Goal: Communication & Community: Connect with others

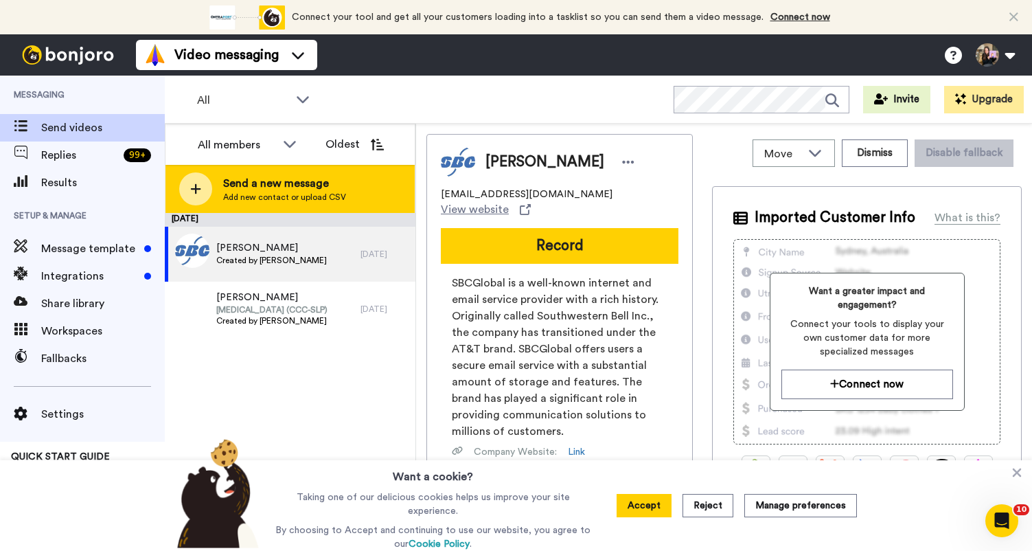
click at [309, 198] on span "Add new contact or upload CSV" at bounding box center [284, 197] width 123 height 11
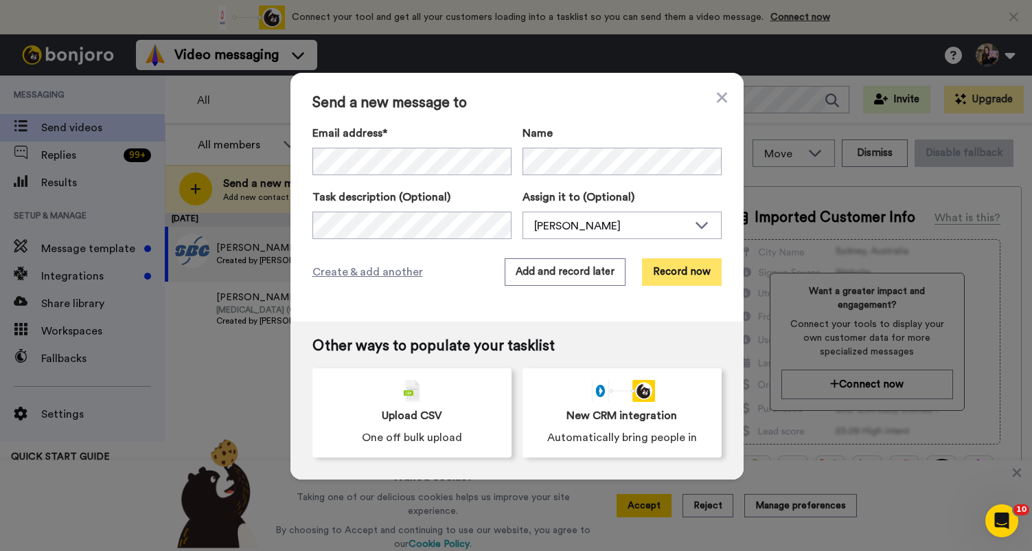
click at [711, 268] on button "Record now" at bounding box center [682, 271] width 80 height 27
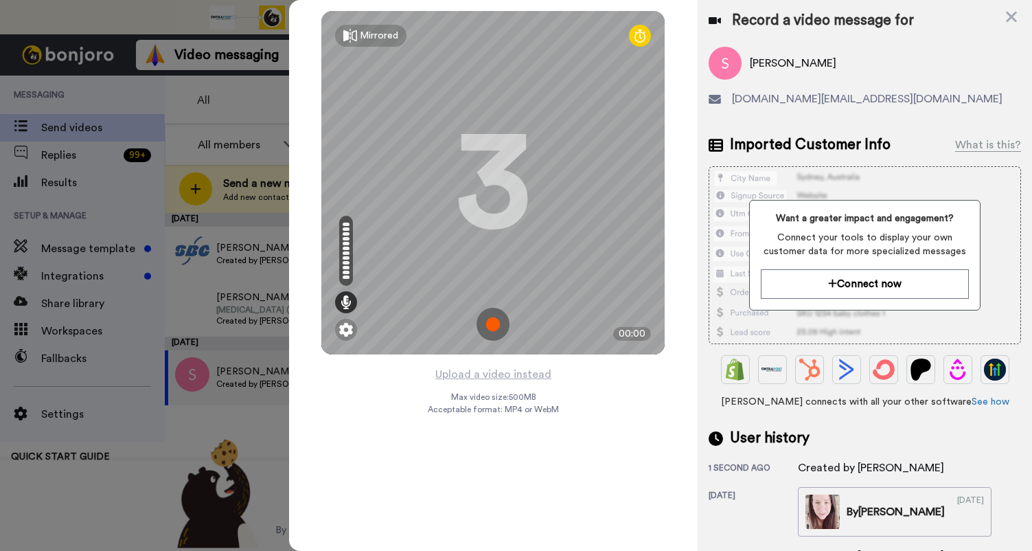
click at [499, 317] on img at bounding box center [493, 324] width 33 height 33
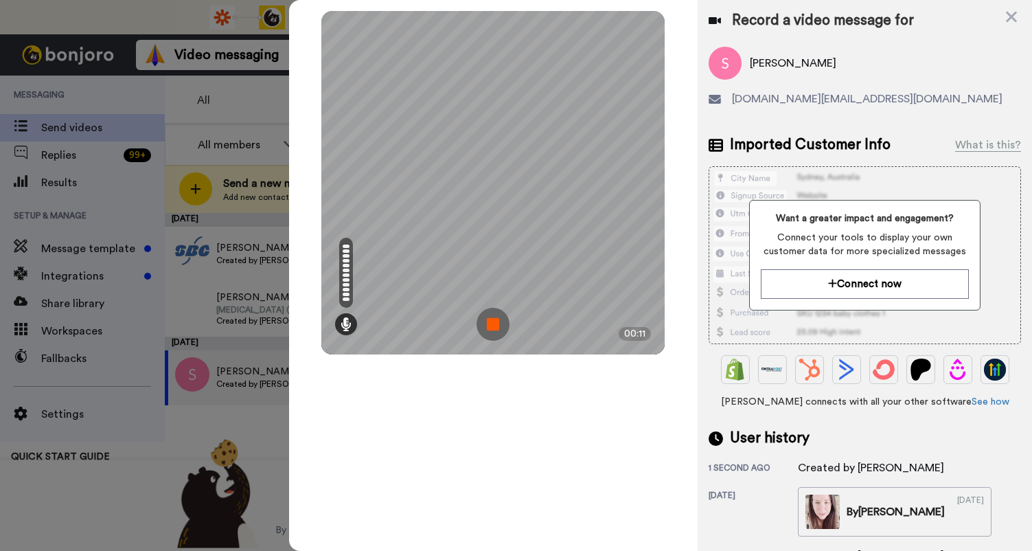
click at [496, 326] on img at bounding box center [493, 324] width 33 height 33
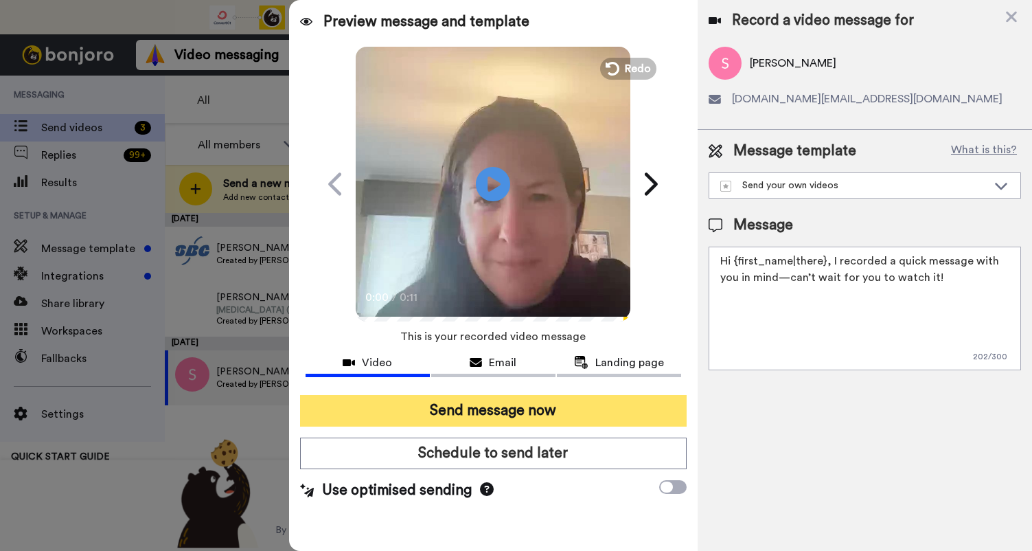
click at [520, 406] on button "Send message now" at bounding box center [493, 411] width 387 height 32
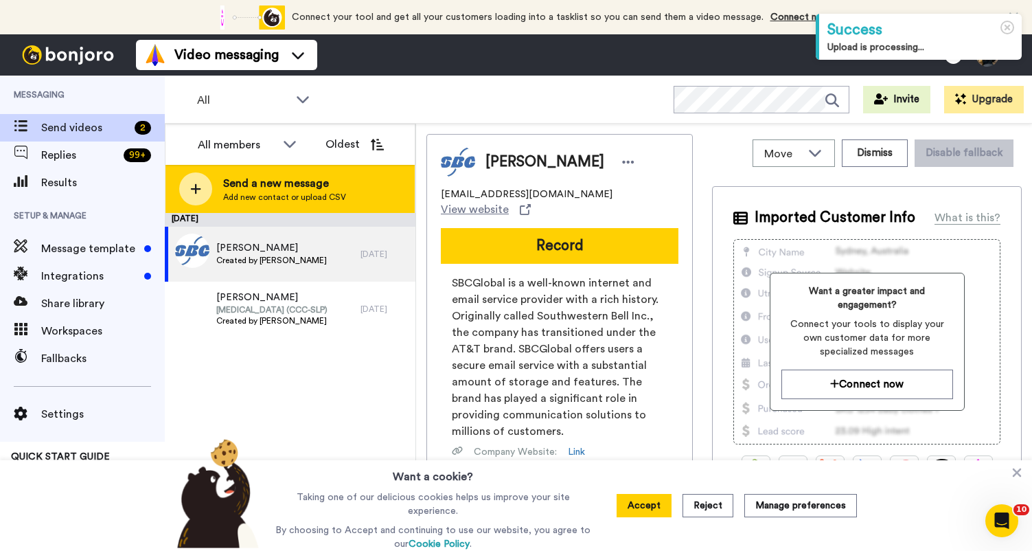
click at [293, 176] on span "Send a new message" at bounding box center [284, 183] width 123 height 16
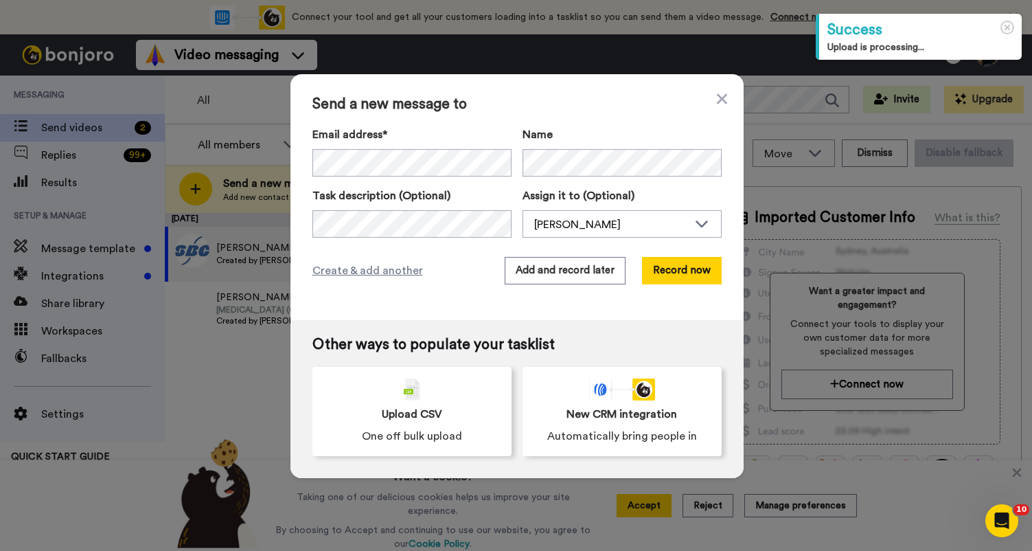
click at [351, 176] on div "Email address* Name Task description (Optional) Assign it to (Optional) Hallie …" at bounding box center [516, 181] width 409 height 111
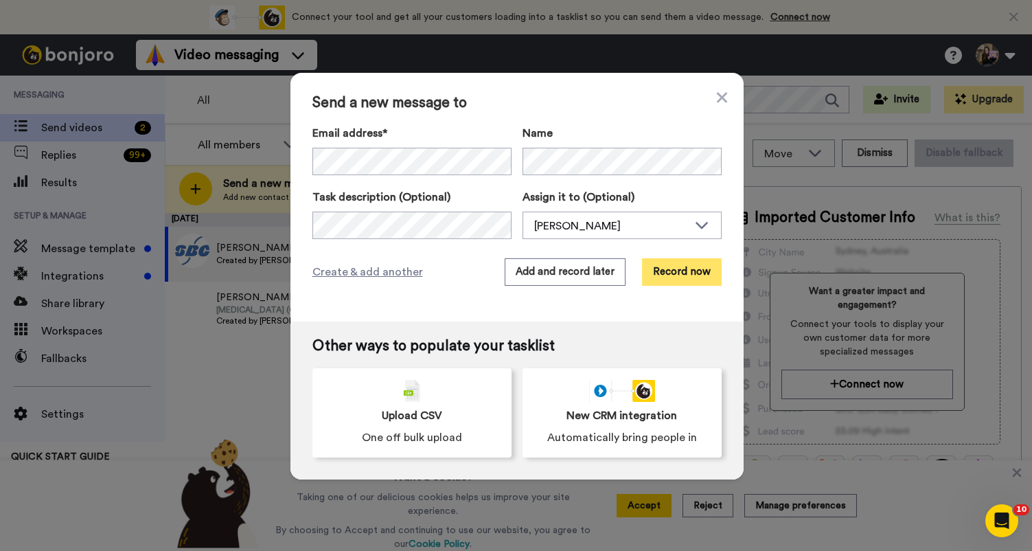
click at [706, 282] on button "Record now" at bounding box center [682, 271] width 80 height 27
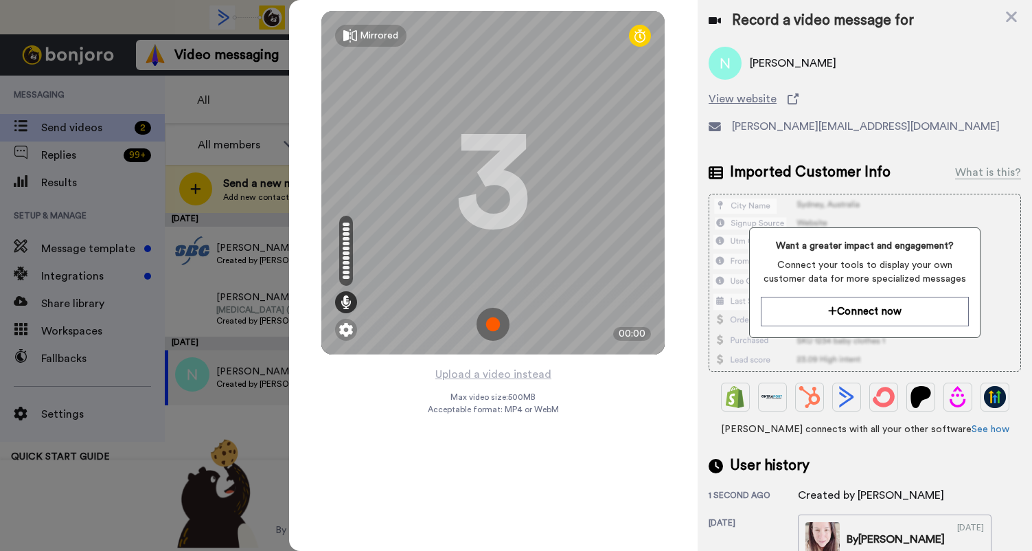
click at [499, 338] on img at bounding box center [493, 324] width 33 height 33
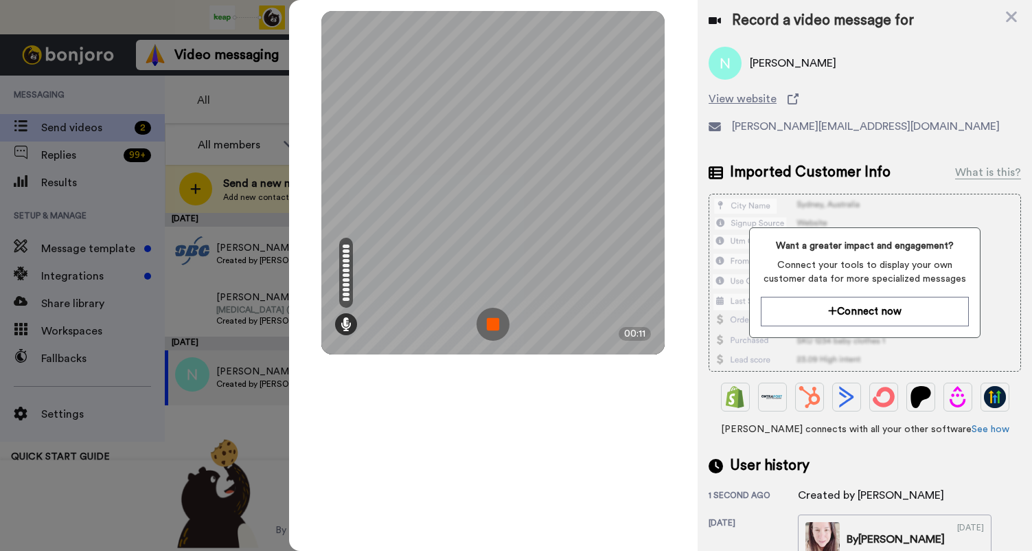
click at [499, 338] on img at bounding box center [493, 324] width 33 height 33
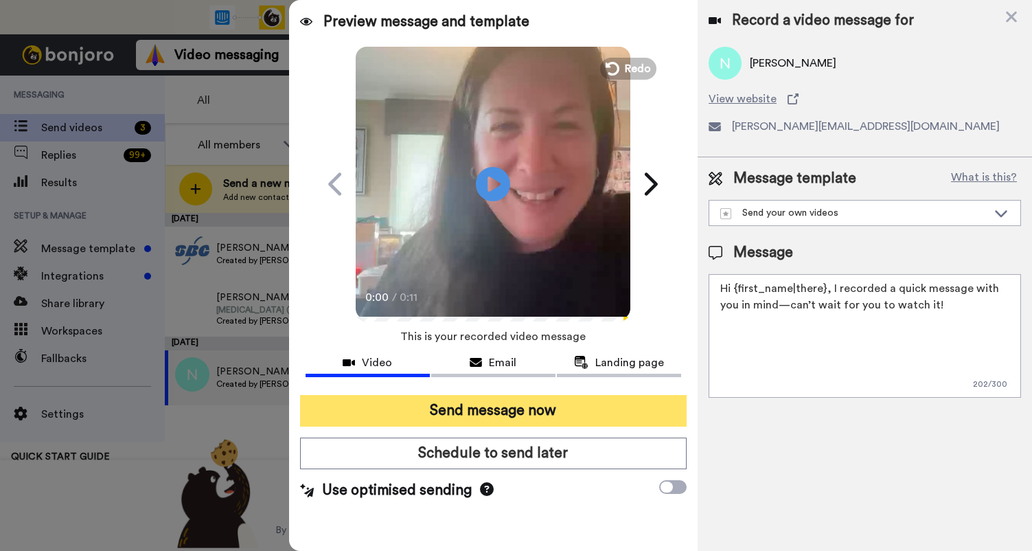
click at [528, 404] on button "Send message now" at bounding box center [493, 411] width 387 height 32
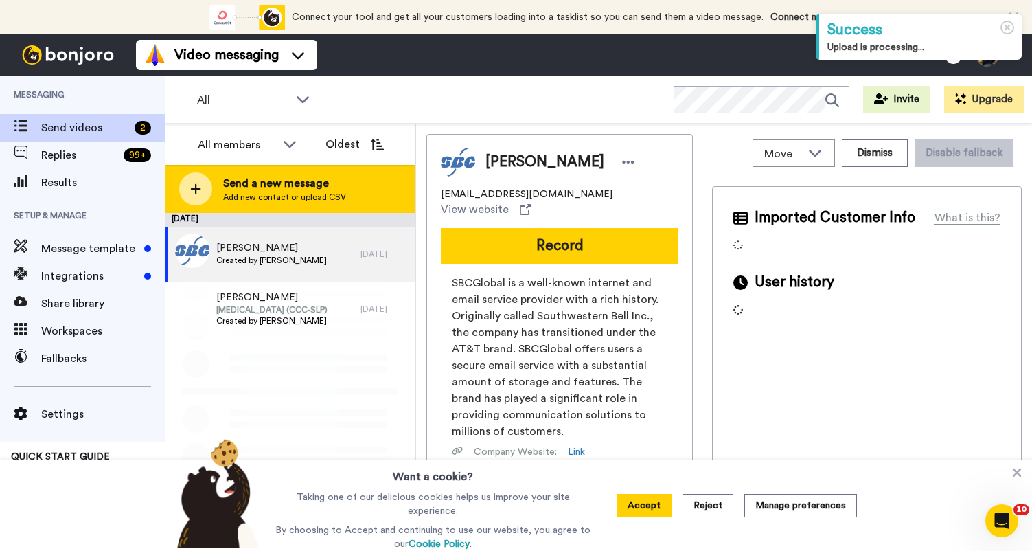
click at [367, 185] on div "Send a new message Add new contact or upload CSV" at bounding box center [289, 189] width 249 height 48
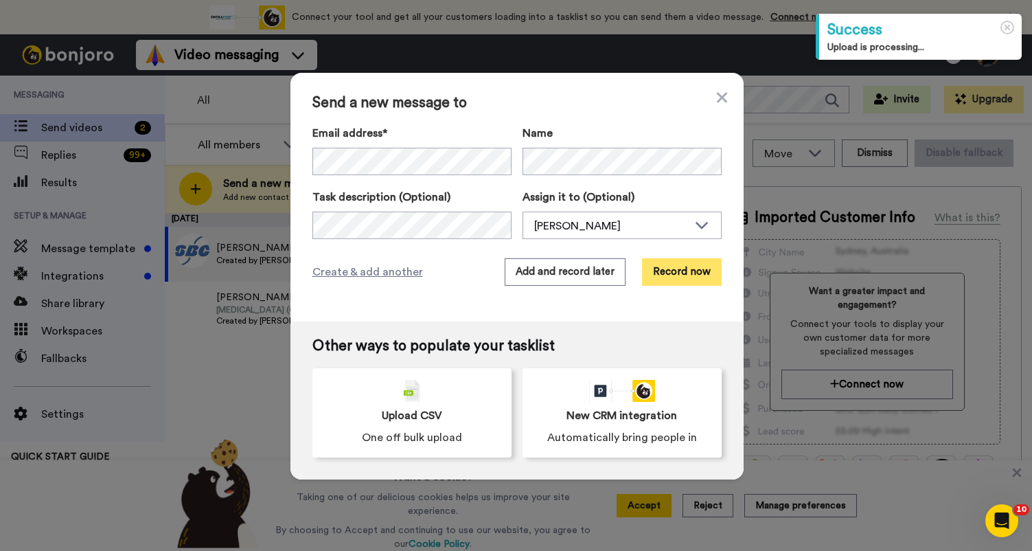
click at [694, 270] on button "Record now" at bounding box center [682, 271] width 80 height 27
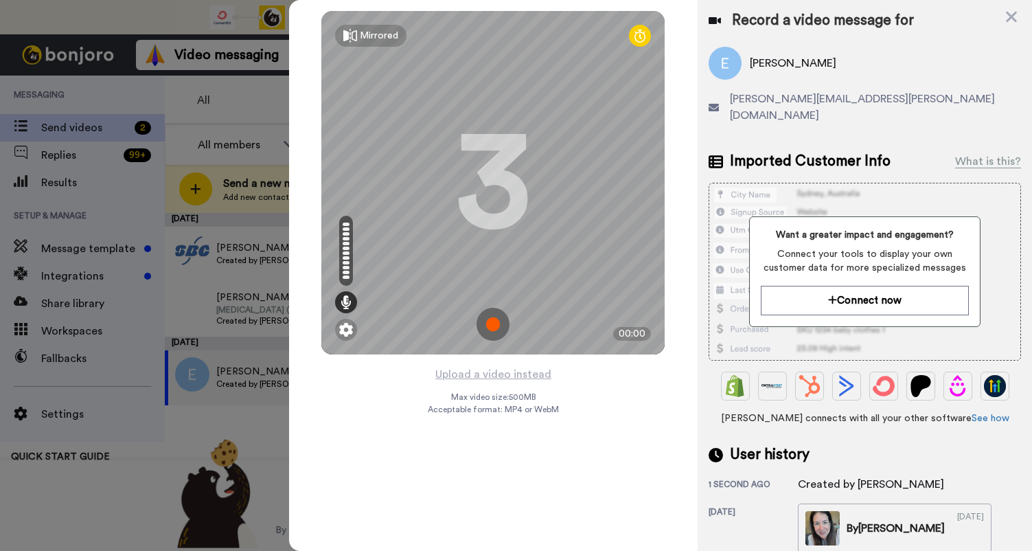
click at [499, 330] on img at bounding box center [493, 324] width 33 height 33
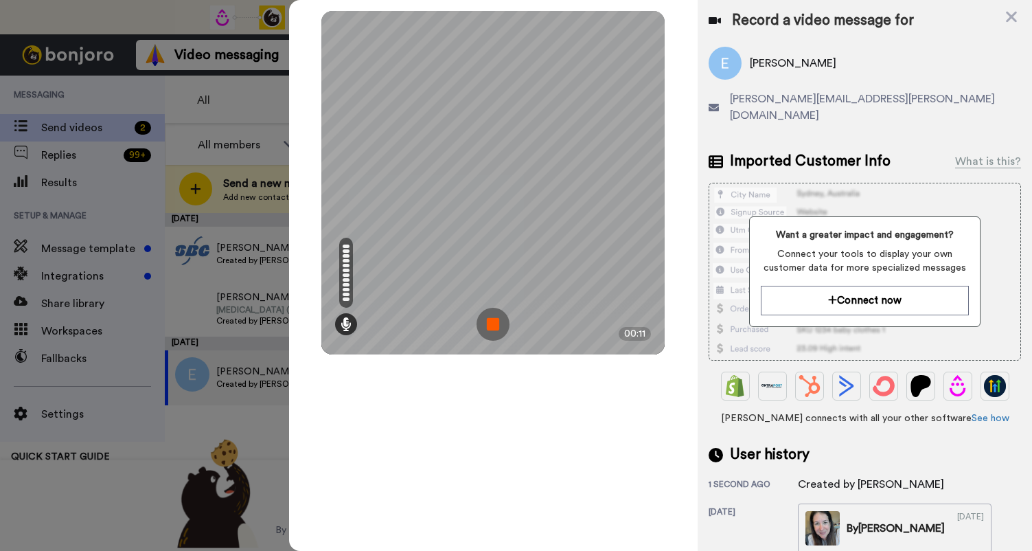
click at [499, 332] on img at bounding box center [493, 324] width 33 height 33
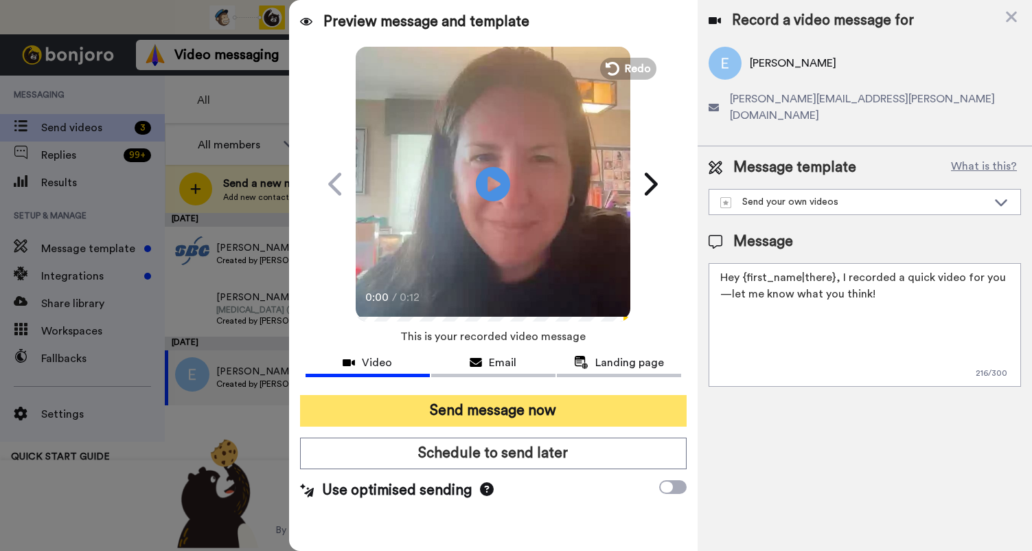
click at [483, 404] on button "Send message now" at bounding box center [493, 411] width 387 height 32
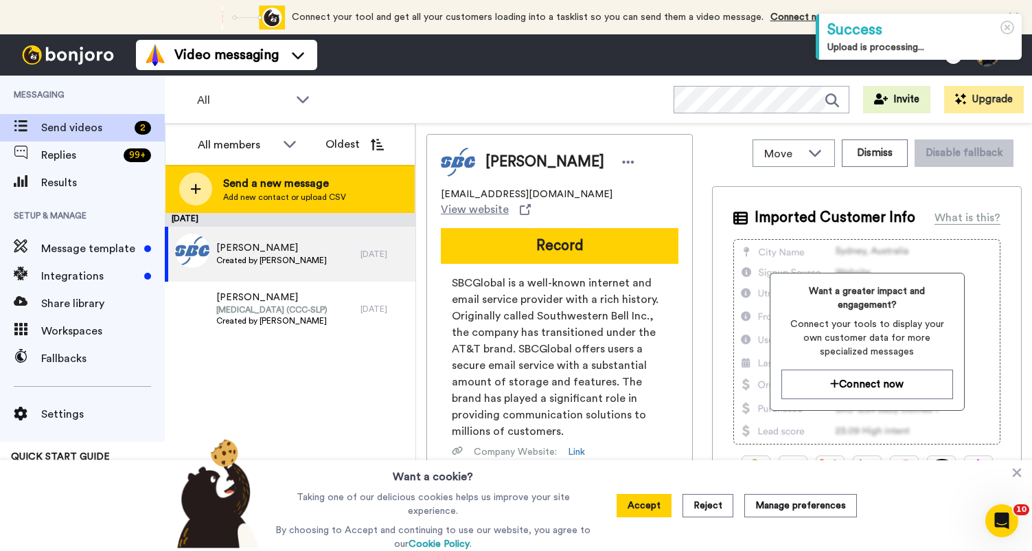
click at [299, 198] on span "Add new contact or upload CSV" at bounding box center [284, 197] width 123 height 11
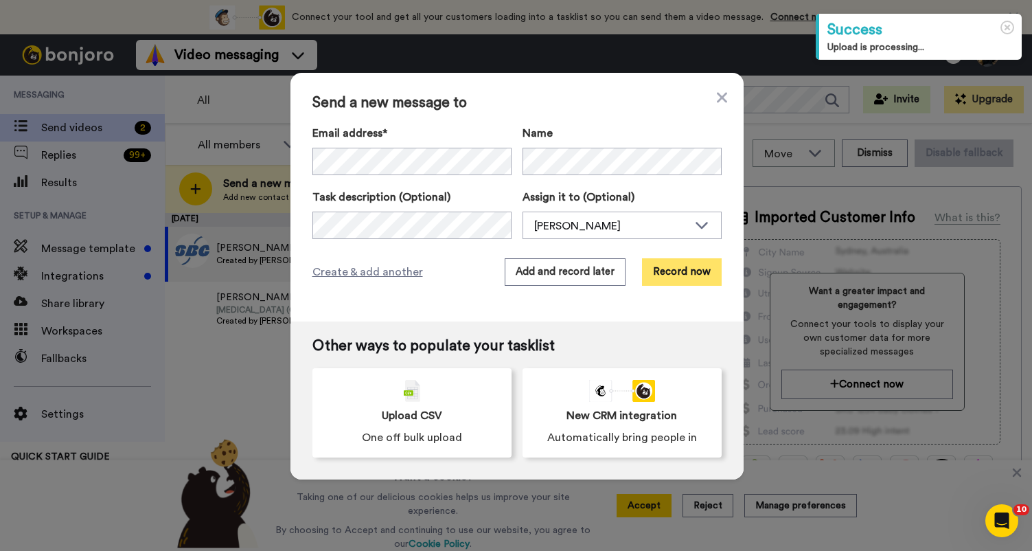
click at [665, 275] on button "Record now" at bounding box center [682, 271] width 80 height 27
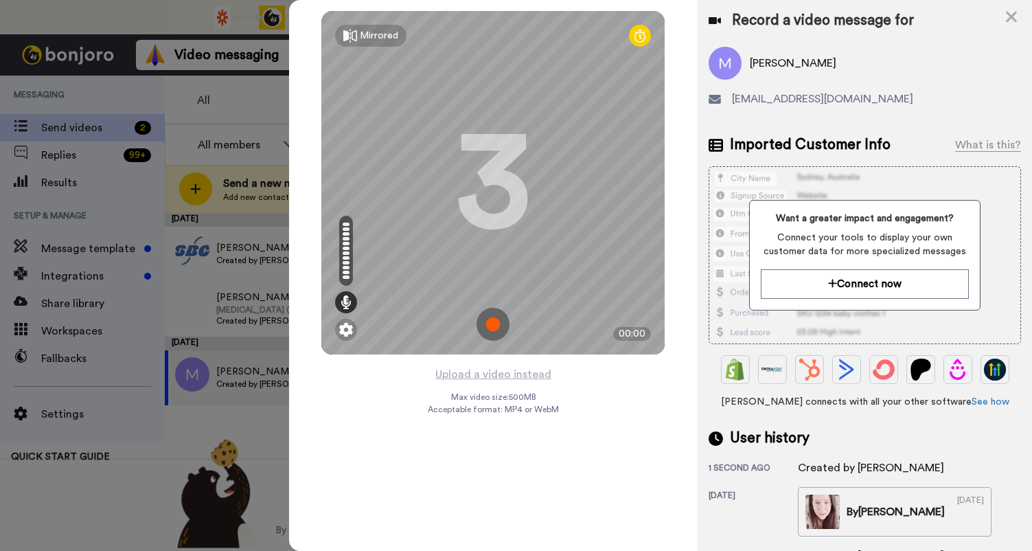
click at [500, 332] on img at bounding box center [493, 324] width 33 height 33
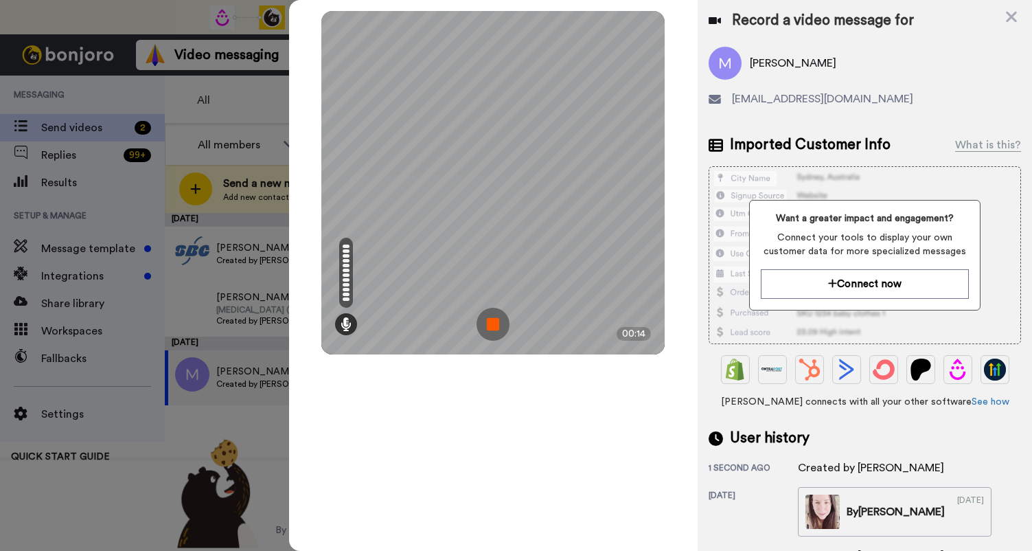
click at [500, 332] on img at bounding box center [493, 324] width 33 height 33
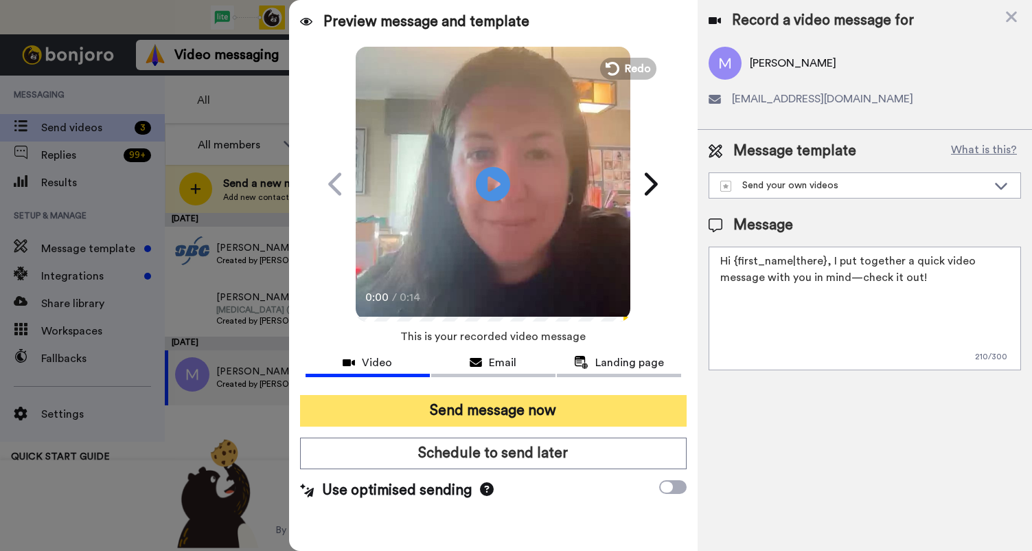
click at [557, 418] on button "Send message now" at bounding box center [493, 411] width 387 height 32
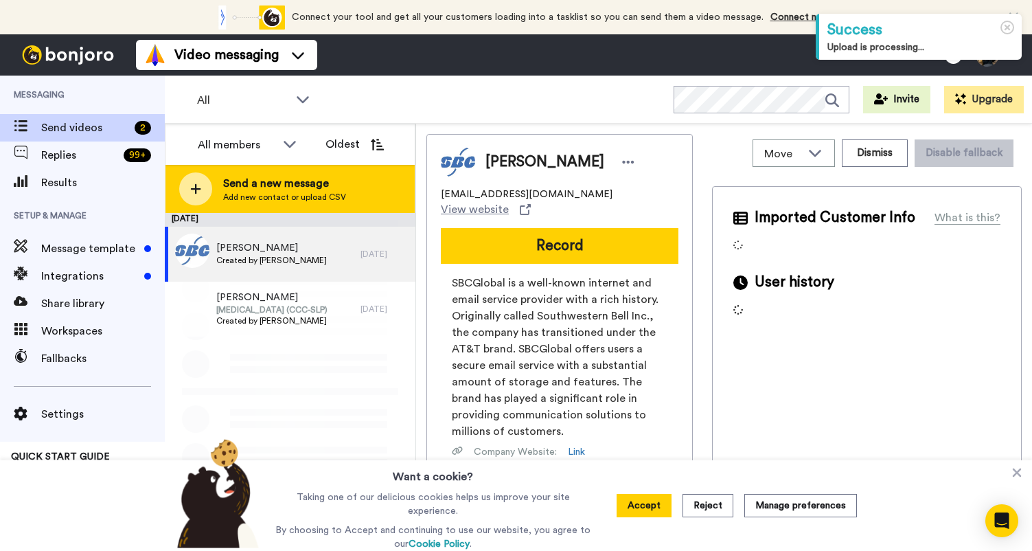
click at [301, 207] on div "Send a new message Add new contact or upload CSV" at bounding box center [289, 189] width 249 height 48
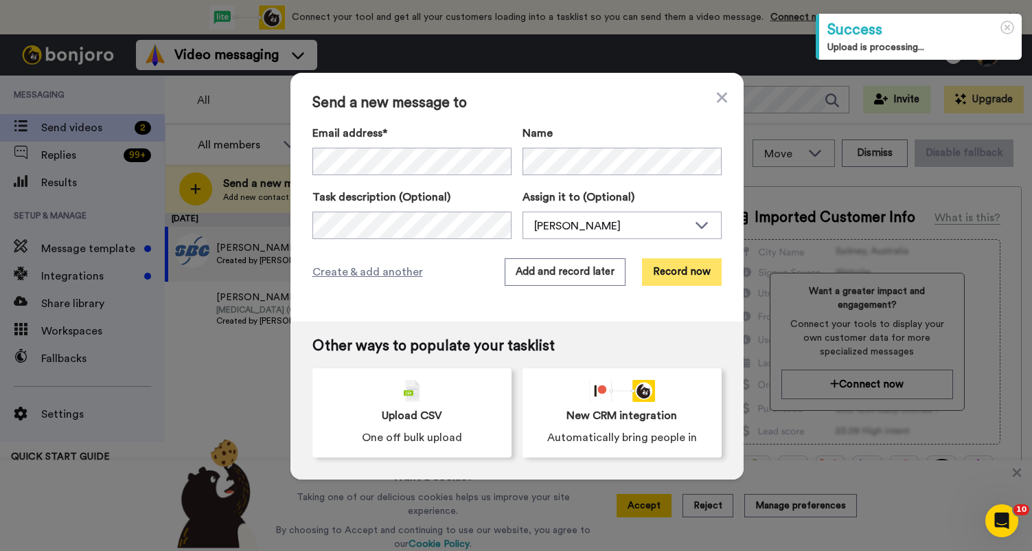
click at [672, 262] on button "Record now" at bounding box center [682, 271] width 80 height 27
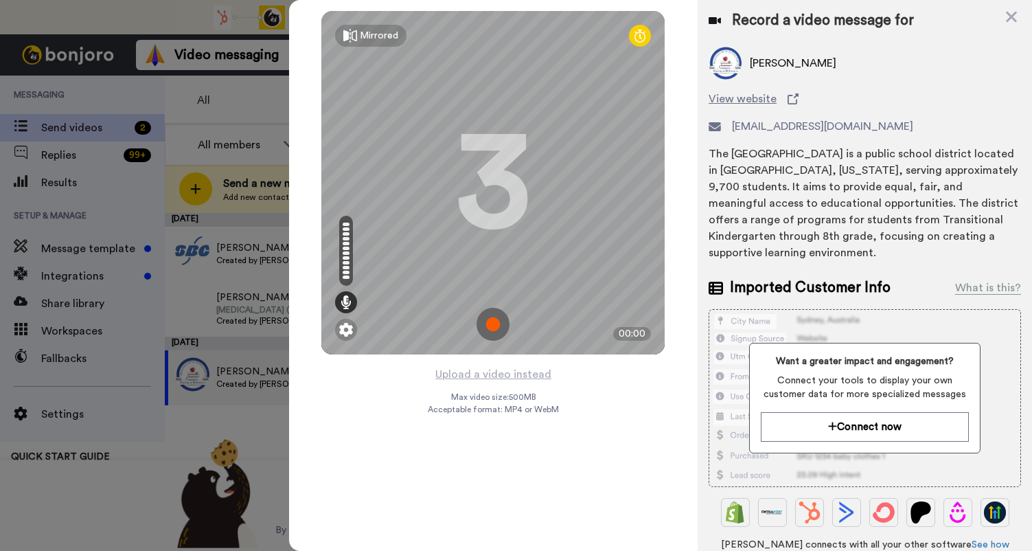
click at [502, 318] on img at bounding box center [493, 324] width 33 height 33
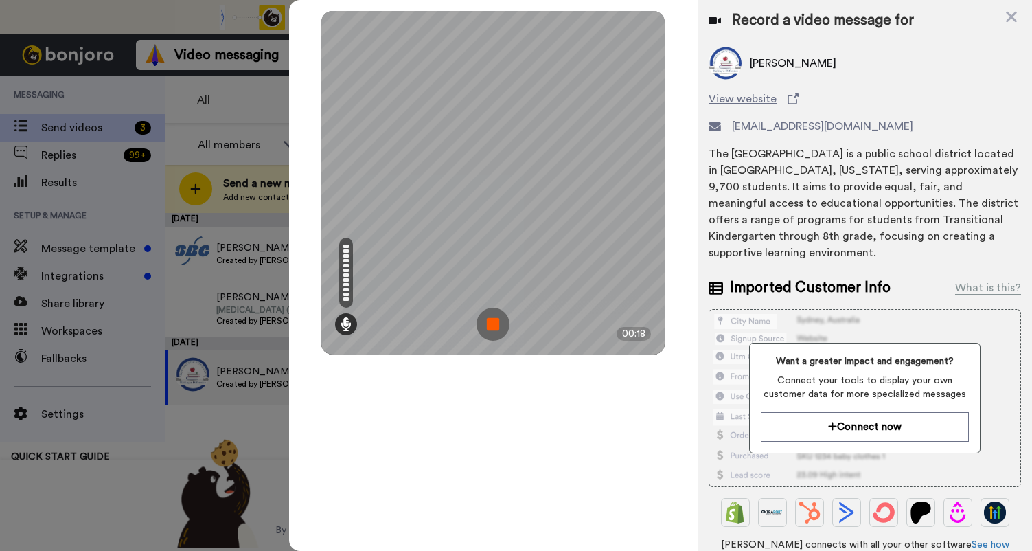
click at [501, 330] on img at bounding box center [493, 324] width 33 height 33
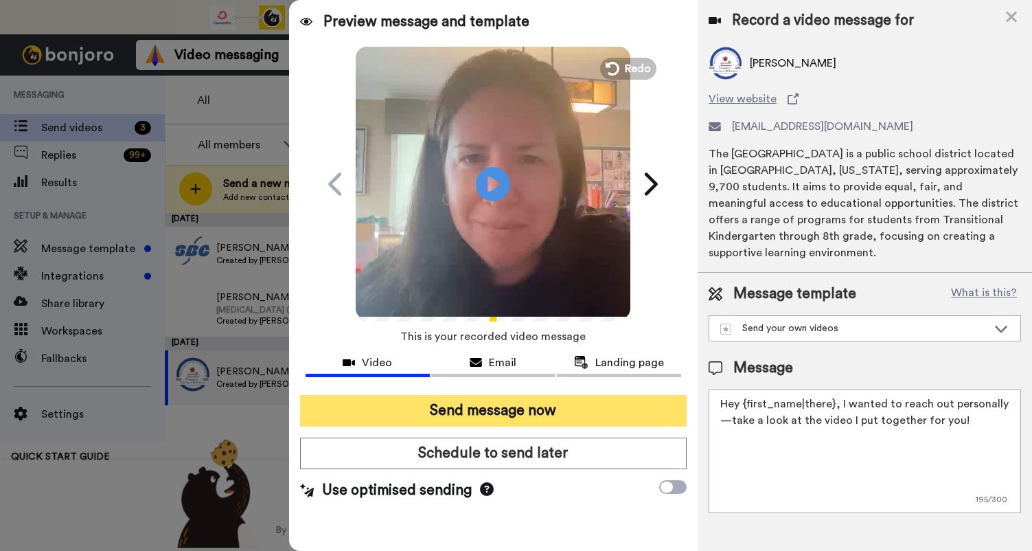
click at [609, 416] on button "Send message now" at bounding box center [493, 411] width 387 height 32
